Goal: Task Accomplishment & Management: Use online tool/utility

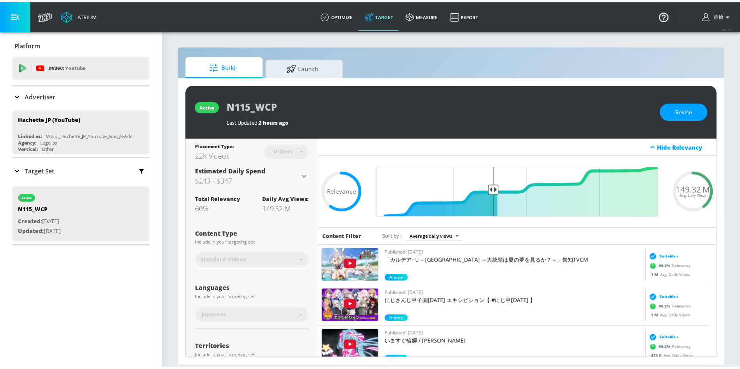
scroll to position [81, 0]
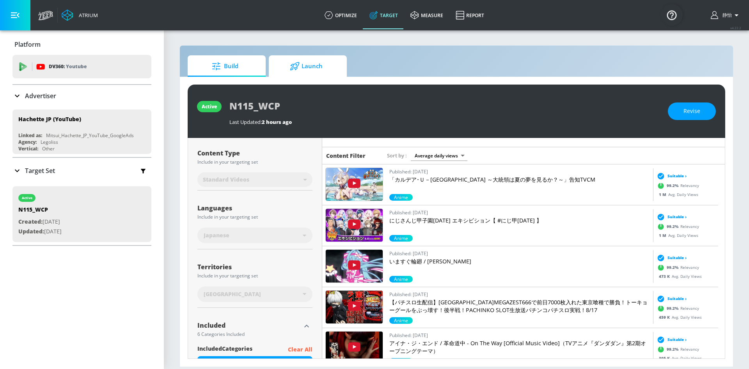
click at [319, 72] on span "Launch" at bounding box center [306, 66] width 59 height 19
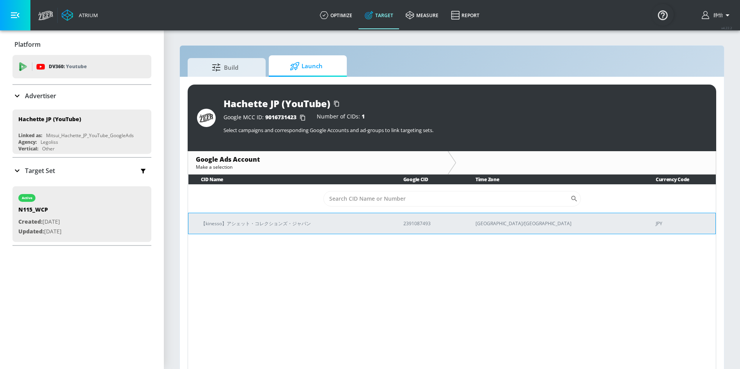
click at [385, 226] on p "【kinesso】アシェット・コレクションズ・ジャパン" at bounding box center [293, 224] width 184 height 8
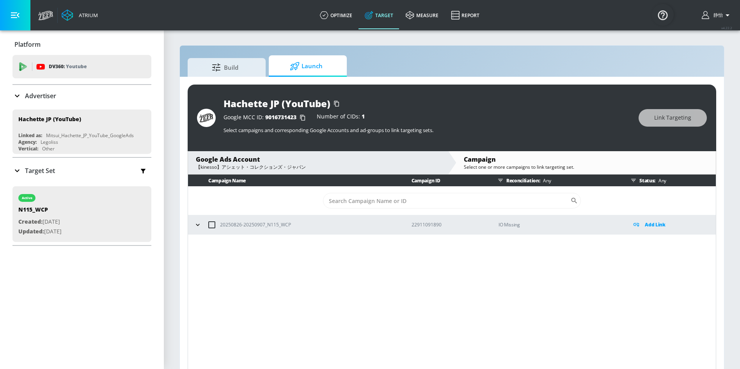
click at [200, 227] on icon "button" at bounding box center [198, 225] width 8 height 8
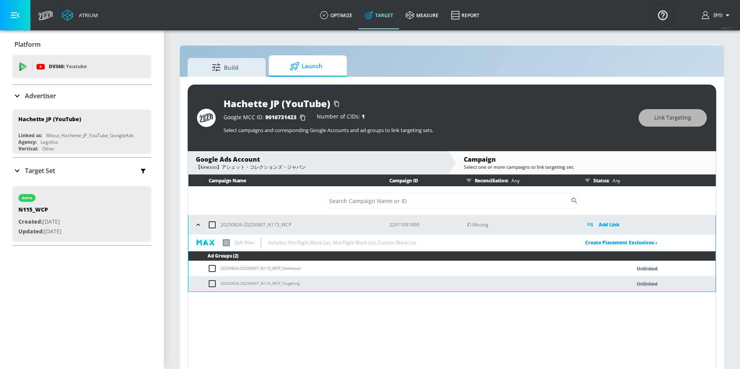
click at [298, 286] on td "20250826-20250907_N115_WCP_Targeting" at bounding box center [401, 284] width 427 height 15
click at [211, 286] on input "checkbox" at bounding box center [214, 283] width 13 height 9
checkbox input "true"
click at [269, 319] on div "Campaign Name Campaign ID Reconciliation: Any Status: Any ​ 20250826-20250907_N…" at bounding box center [452, 274] width 529 height 198
click at [666, 117] on span "Link Targeting" at bounding box center [672, 118] width 37 height 10
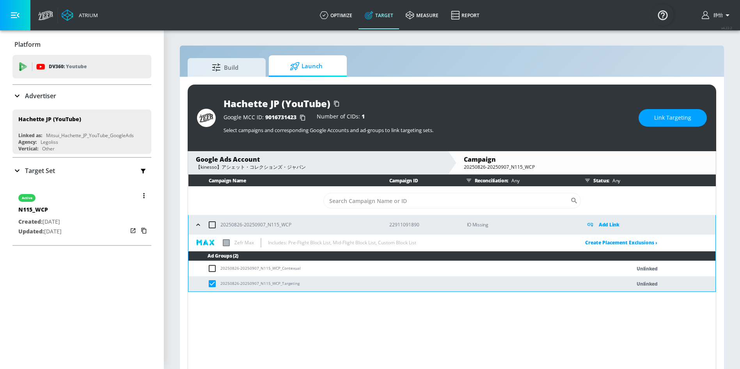
click at [112, 227] on div "active N115_WCP Created: [DATE] Updated: [DATE]" at bounding box center [81, 215] width 139 height 56
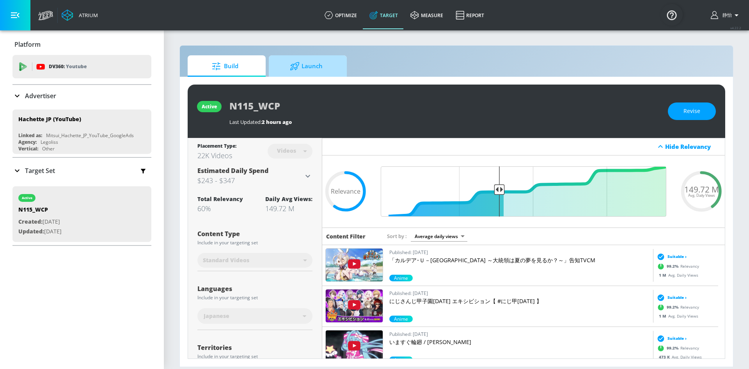
click at [319, 69] on span "Launch" at bounding box center [306, 66] width 59 height 19
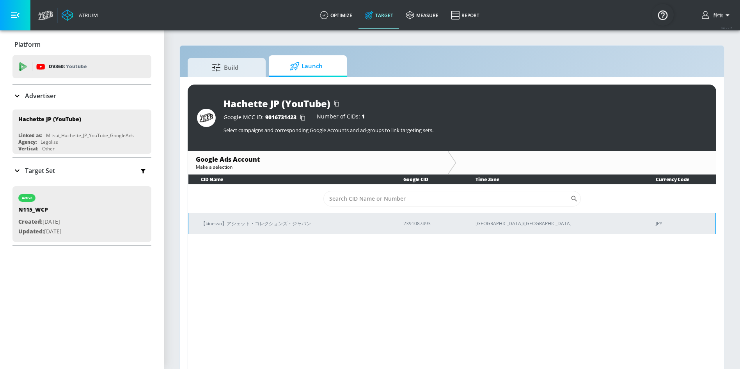
click at [274, 225] on p "【kinesso】アシェット・コレクションズ・ジャパン" at bounding box center [293, 224] width 184 height 8
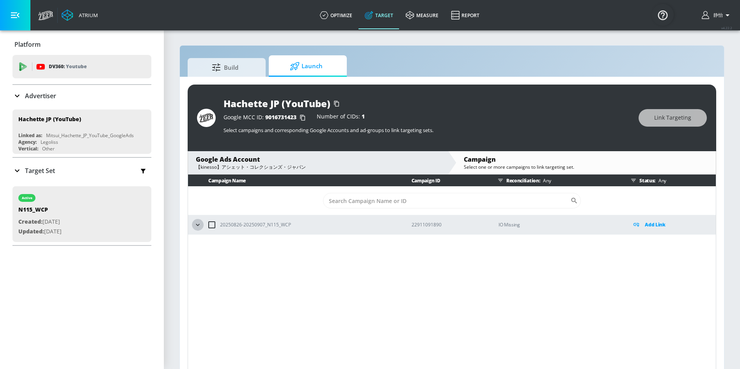
click at [201, 228] on icon "button" at bounding box center [198, 225] width 8 height 8
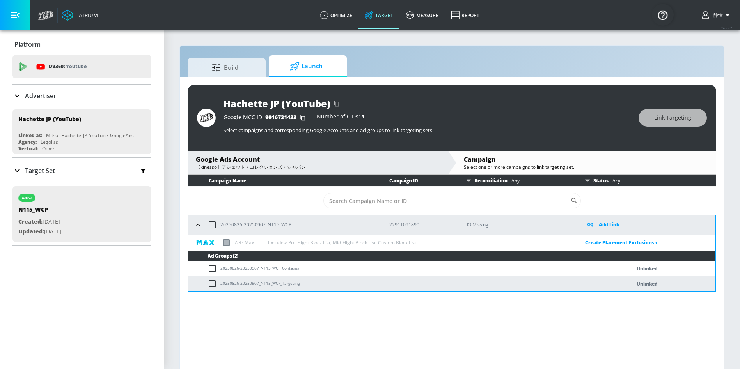
click at [312, 282] on td "20250826-20250907_N115_WCP_Targeting" at bounding box center [401, 284] width 427 height 15
click at [212, 284] on input "checkbox" at bounding box center [214, 283] width 13 height 9
checkbox input "true"
click at [658, 123] on button "Link Targeting" at bounding box center [673, 118] width 68 height 18
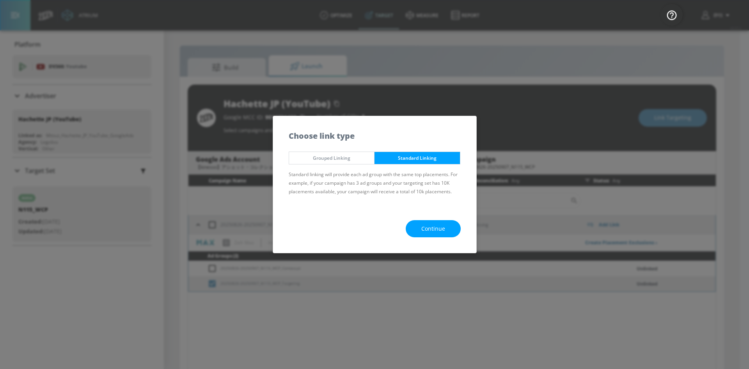
click at [446, 233] on button "Continue" at bounding box center [433, 229] width 55 height 18
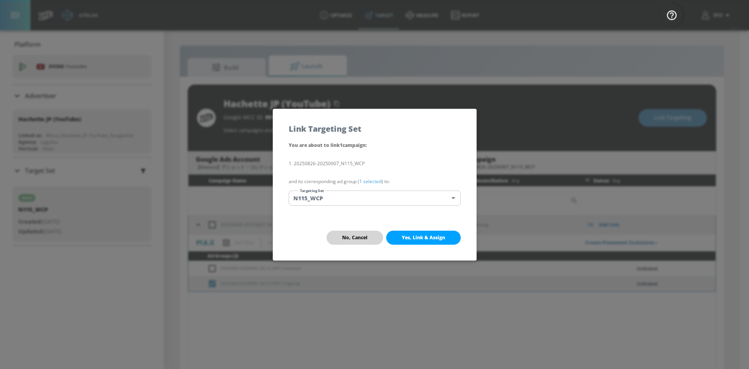
click at [355, 241] on button "No, Cancel" at bounding box center [355, 238] width 57 height 14
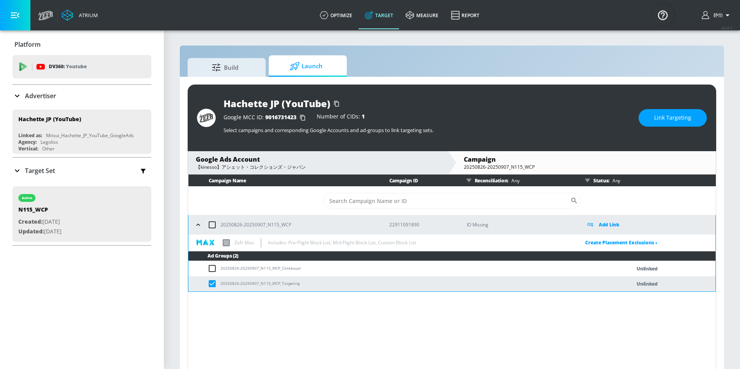
click at [691, 117] on span "Link Targeting" at bounding box center [672, 118] width 37 height 10
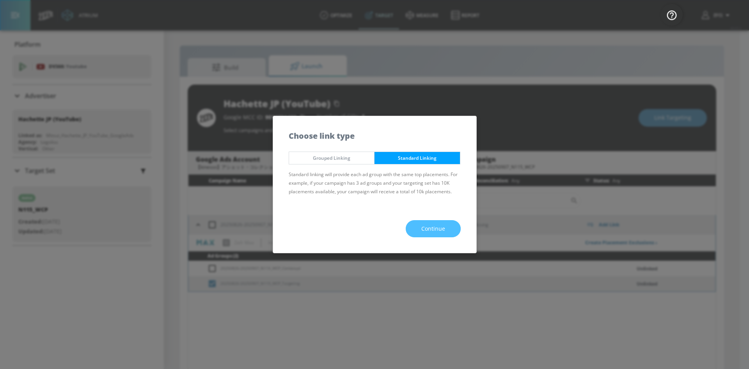
click at [434, 232] on span "Continue" at bounding box center [433, 229] width 24 height 10
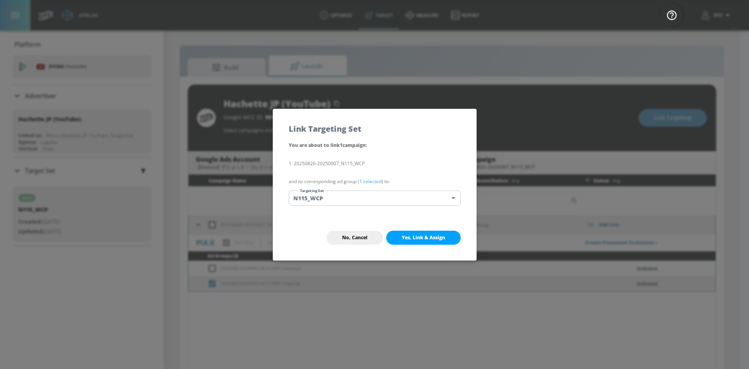
click at [434, 238] on span "Yes, Link & Assign" at bounding box center [423, 238] width 43 height 6
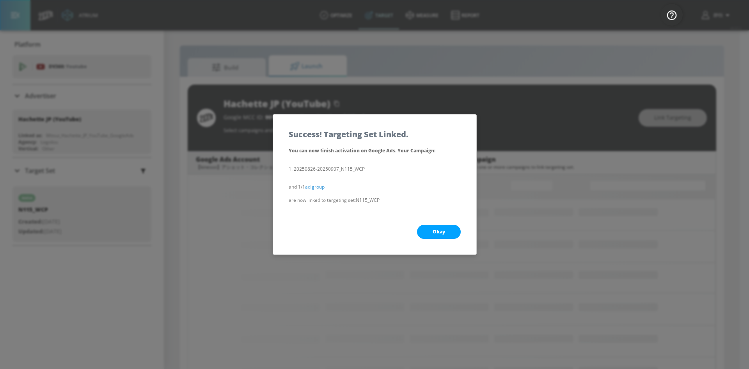
click at [449, 230] on button "Okay" at bounding box center [439, 232] width 44 height 14
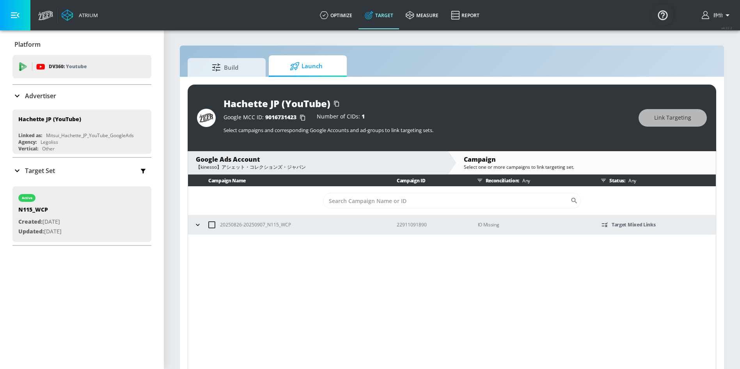
click at [196, 225] on icon "button" at bounding box center [198, 225] width 8 height 8
